Goal: Navigation & Orientation: Find specific page/section

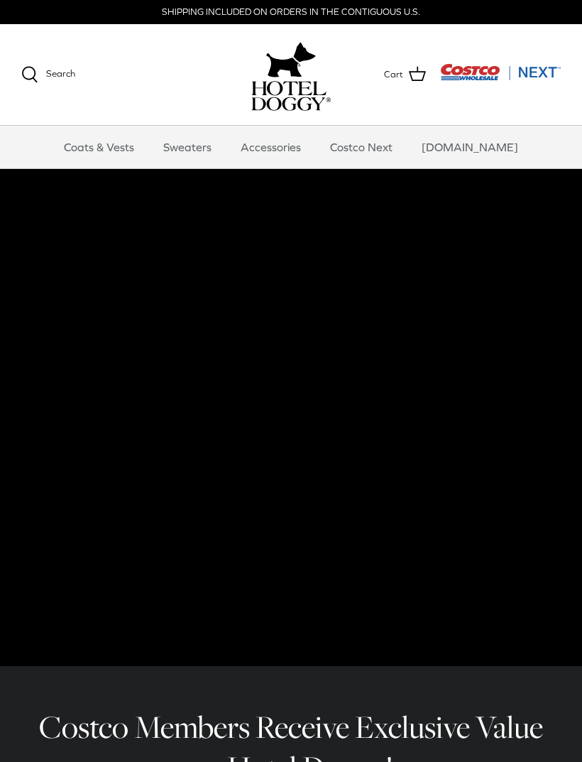
click at [105, 154] on link "Coats & Vests" at bounding box center [99, 147] width 96 height 43
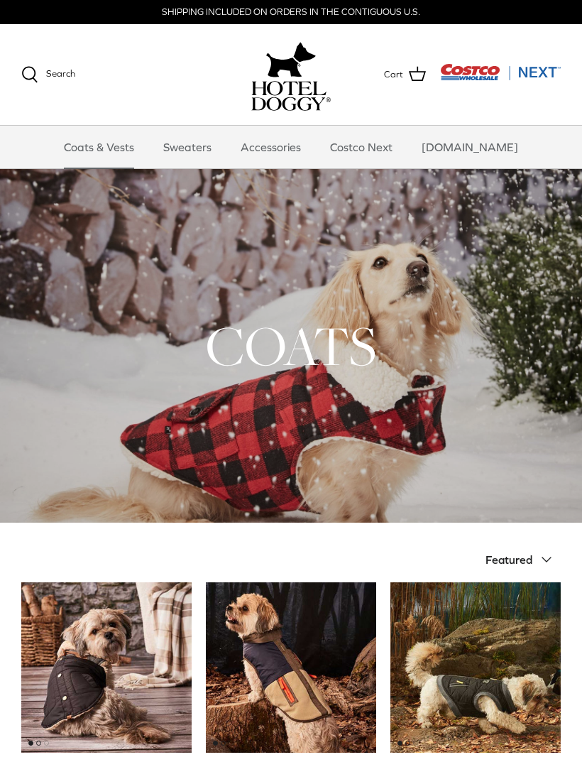
click at [197, 153] on link "Sweaters" at bounding box center [188, 147] width 74 height 43
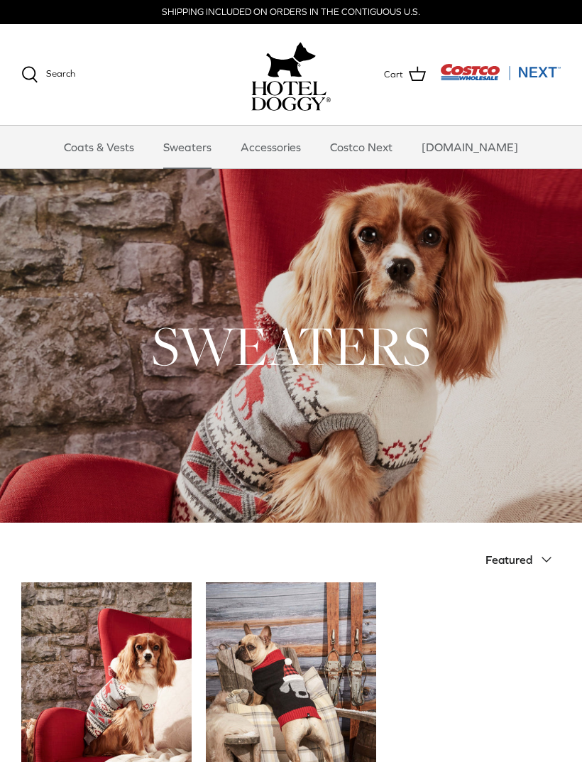
click at [275, 136] on link "Accessories" at bounding box center [271, 147] width 86 height 43
